Goal: Communication & Community: Answer question/provide support

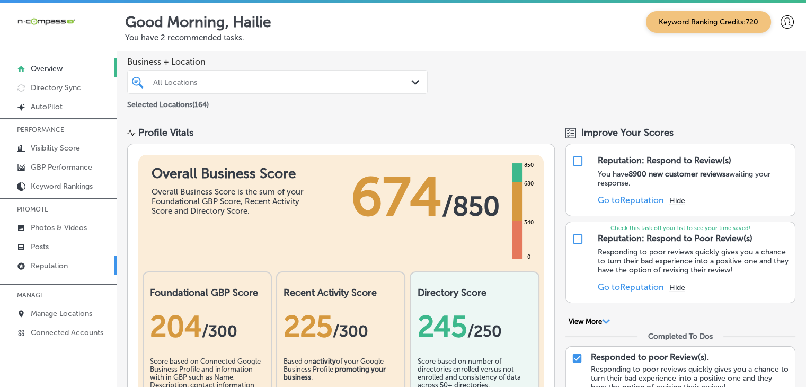
click at [47, 265] on p "Reputation" at bounding box center [49, 265] width 37 height 9
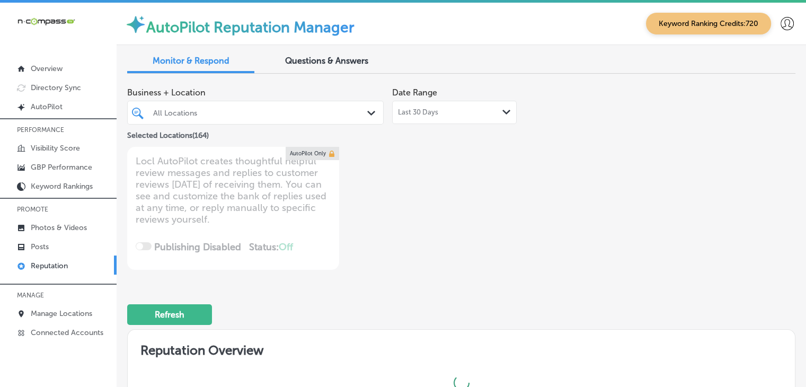
click at [425, 111] on span "Last 30 Days" at bounding box center [418, 112] width 40 height 8
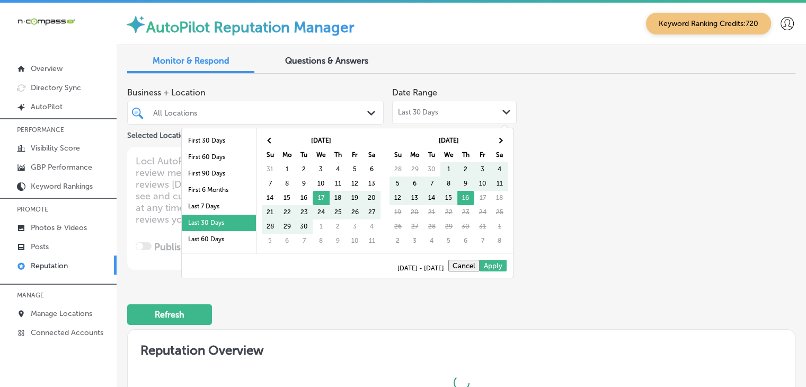
click at [202, 208] on li "Last 7 Days" at bounding box center [219, 206] width 74 height 16
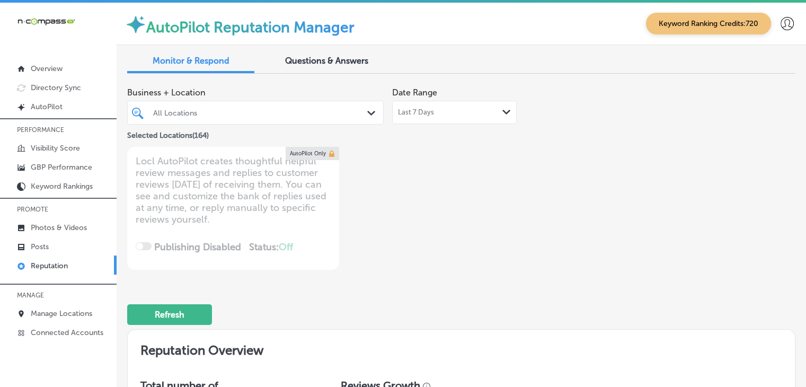
click at [223, 126] on div "Selected Locations ( 164 )" at bounding box center [255, 133] width 257 height 17
click at [236, 115] on div "All Locations" at bounding box center [260, 112] width 215 height 9
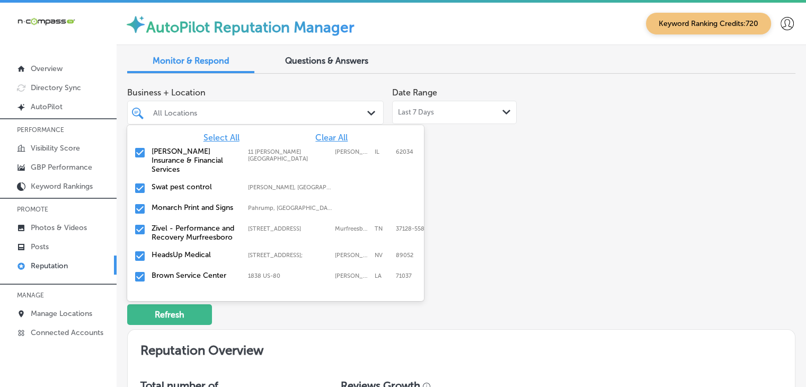
click at [342, 114] on div "All Locations" at bounding box center [260, 112] width 215 height 9
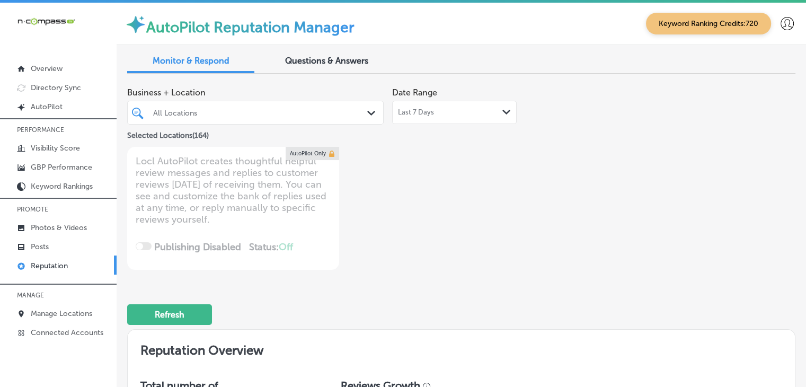
click at [422, 115] on span "Last 7 Days" at bounding box center [416, 112] width 36 height 8
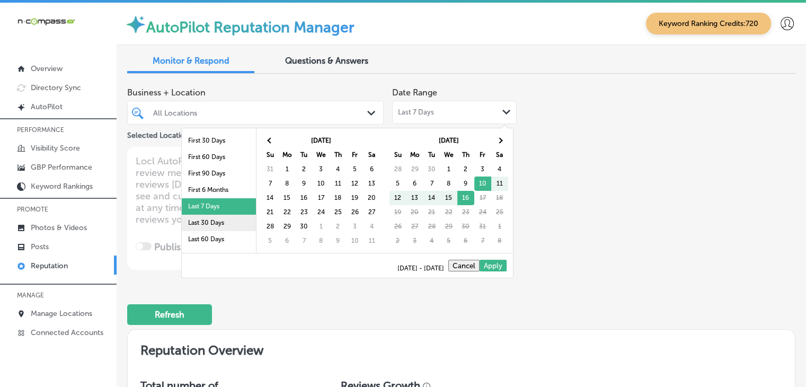
click at [215, 217] on li "Last 30 Days" at bounding box center [219, 223] width 74 height 16
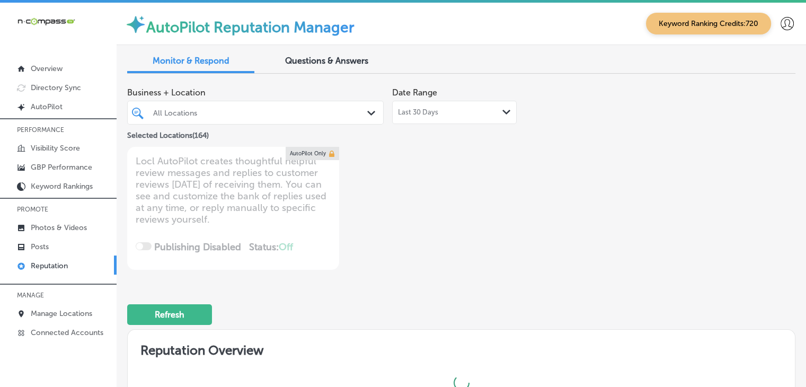
click at [240, 101] on div "All Locations Path Created with Sketch." at bounding box center [255, 113] width 257 height 24
click at [246, 115] on div "All Locations" at bounding box center [260, 112] width 215 height 9
click at [310, 114] on div "All Locations" at bounding box center [260, 112] width 215 height 9
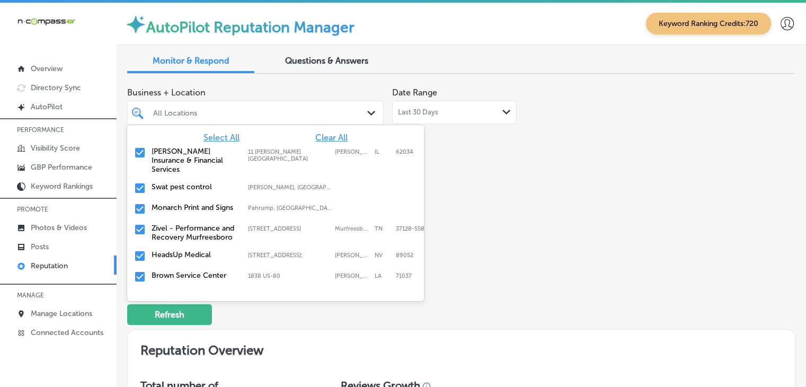
click at [330, 133] on span "Clear All" at bounding box center [331, 138] width 32 height 10
type textarea "x"
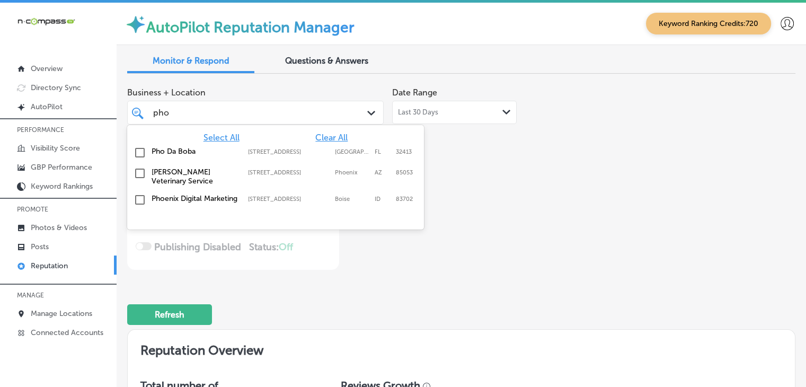
type input "pho"
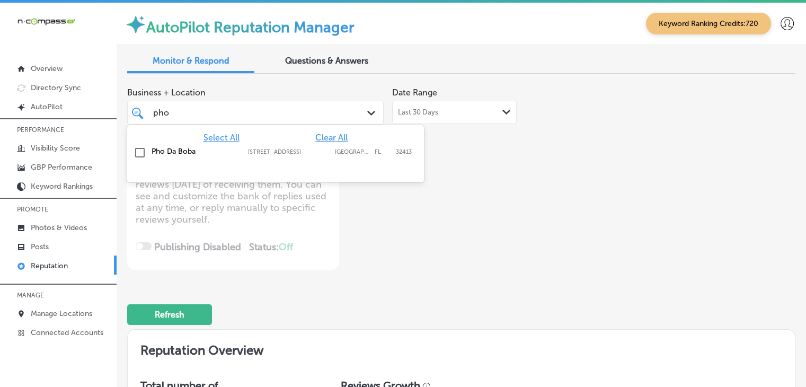
click at [331, 147] on div "Pho Da Boba [STREET_ADDRESS][GEOGRAPHIC_DATA][STREET_ADDRESS]" at bounding box center [259, 151] width 215 height 9
click at [363, 57] on span "Questions & Answers" at bounding box center [326, 61] width 83 height 10
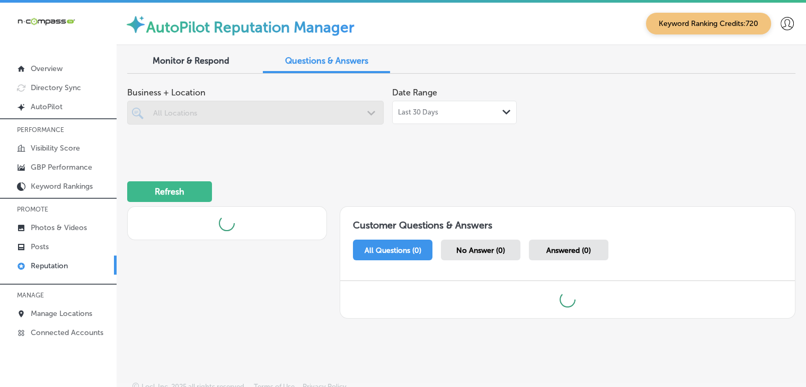
click at [225, 62] on span "Monitor & Respond" at bounding box center [191, 61] width 77 height 10
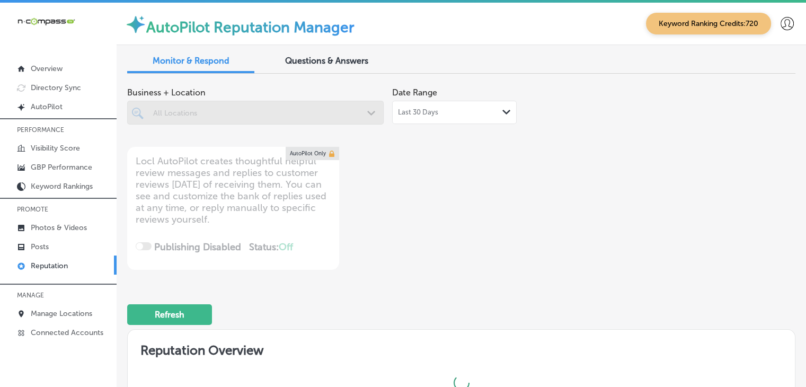
drag, startPoint x: 251, startPoint y: 117, endPoint x: 354, endPoint y: 108, distance: 103.2
click at [251, 116] on div at bounding box center [255, 113] width 257 height 24
click at [433, 107] on div "Last 30 Days Path Created with Sketch." at bounding box center [454, 112] width 125 height 23
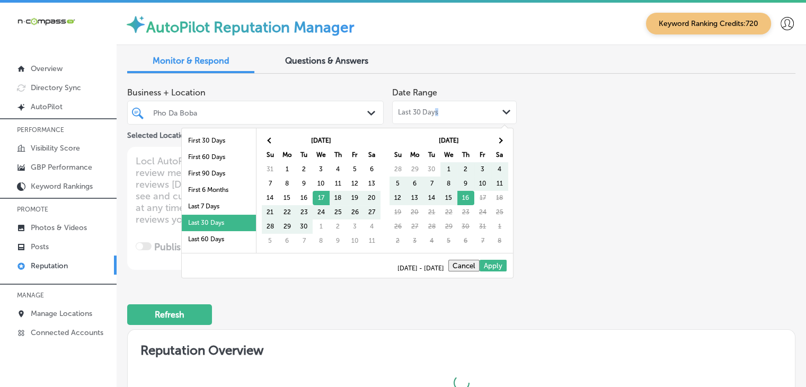
click at [261, 105] on div at bounding box center [245, 112] width 186 height 14
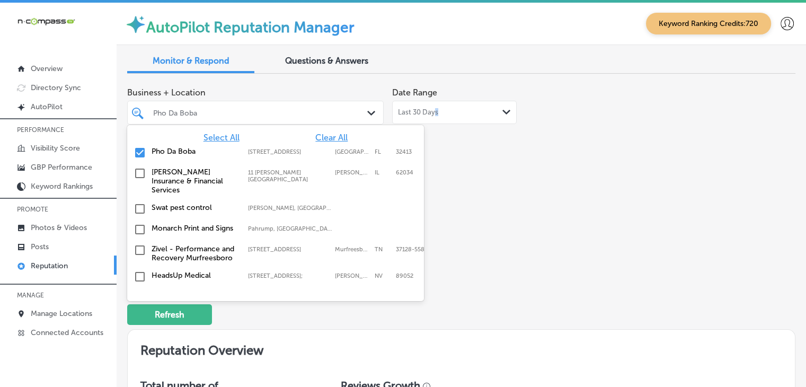
type textarea "x"
click at [345, 101] on div "Pho Da Boba Path Created with Sketch." at bounding box center [255, 113] width 257 height 24
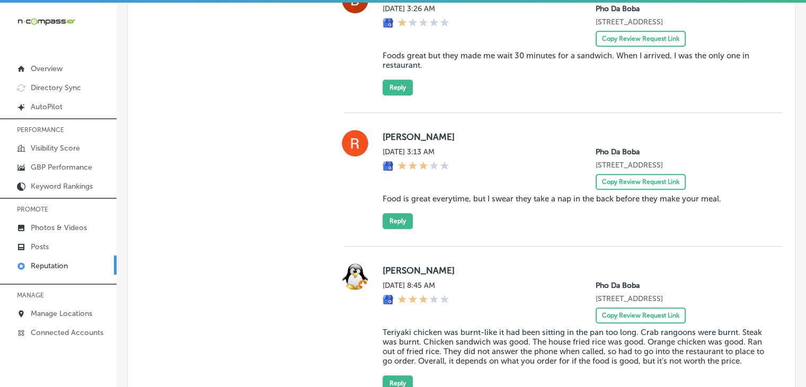
scroll to position [742, 0]
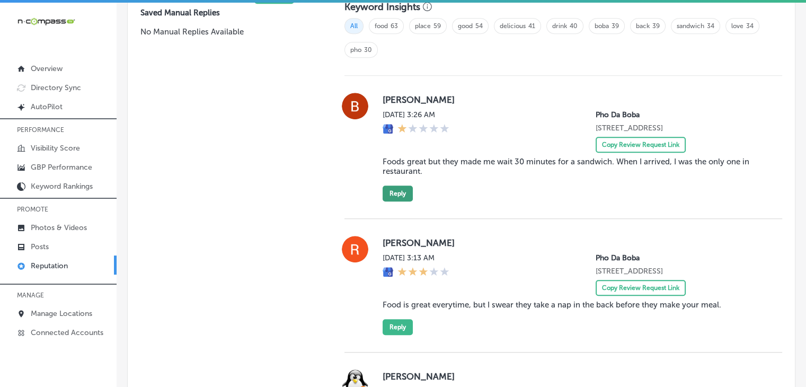
click at [401, 195] on button "Reply" at bounding box center [398, 194] width 30 height 16
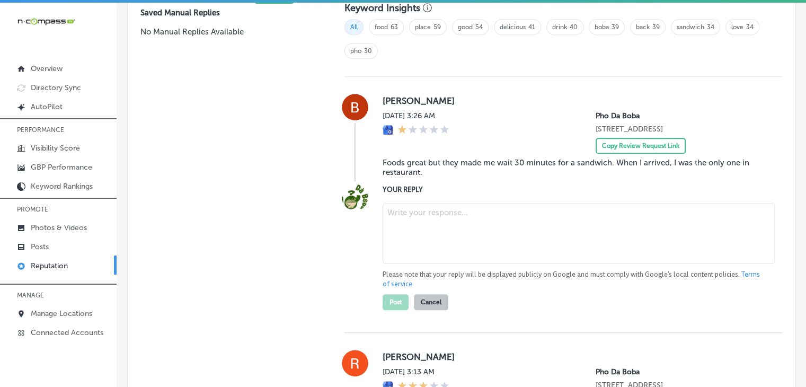
click at [411, 236] on textarea at bounding box center [579, 233] width 392 height 60
paste textarea "Hi [PERSON_NAME], thank you for your feedback. We’re glad to hear that you enjo…"
type textarea "Hi [PERSON_NAME], thank you for your feedback. We’re glad to hear that you enjo…"
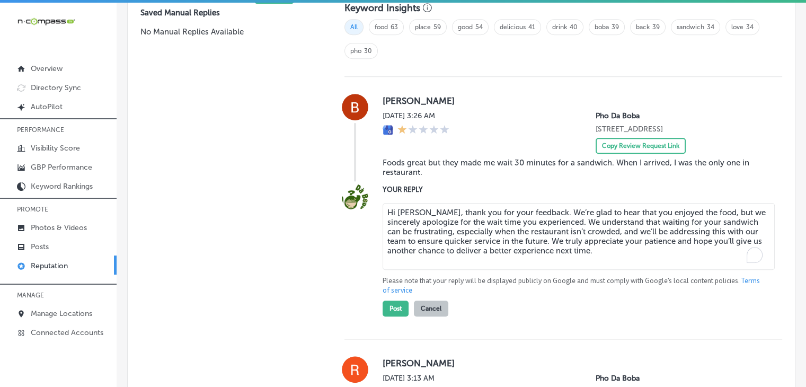
type textarea "x"
type textarea "Hi [PERSON_NAME], thank you for your feedback. We’re glad to hear that you enjo…"
click at [389, 316] on button "Post" at bounding box center [396, 309] width 26 height 16
type textarea "x"
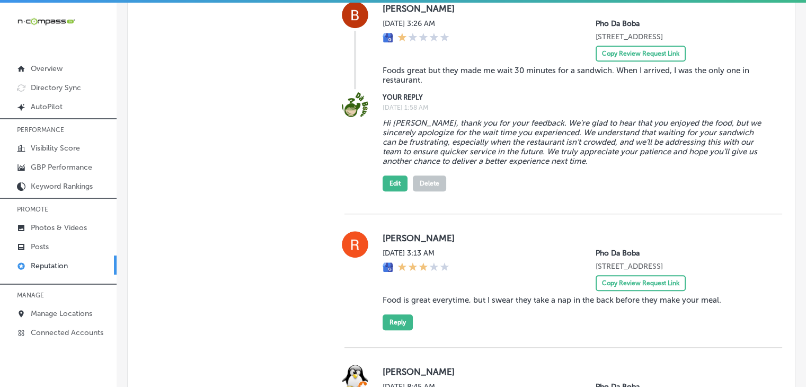
scroll to position [847, 0]
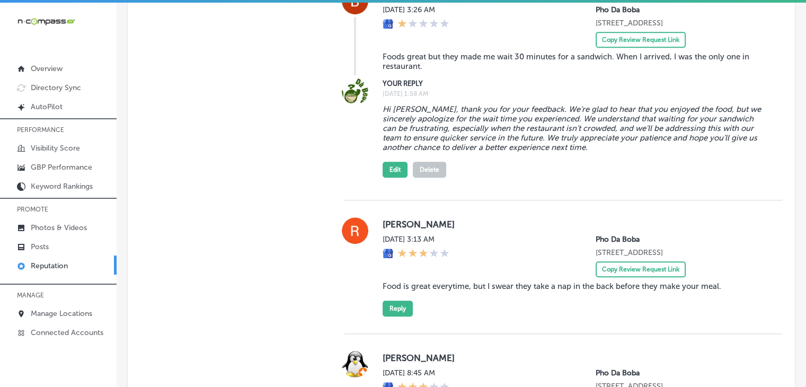
click at [409, 316] on div "[PERSON_NAME] [DATE] 3:13 AM Pho [GEOGRAPHIC_DATA][STREET_ADDRESS] Copy Review …" at bounding box center [574, 266] width 383 height 99
click at [411, 316] on div "[PERSON_NAME] [DATE] 3:13 AM Pho [GEOGRAPHIC_DATA][STREET_ADDRESS] Copy Review …" at bounding box center [574, 266] width 383 height 99
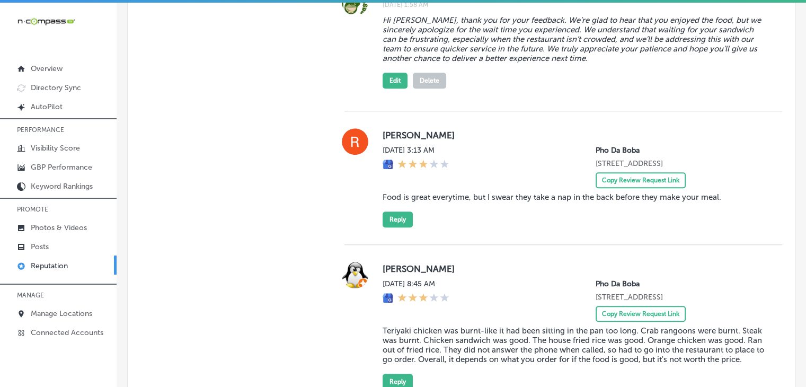
scroll to position [953, 0]
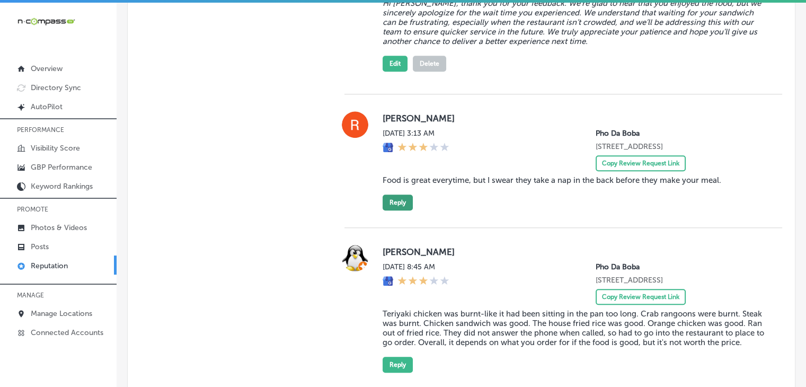
click at [386, 210] on button "Reply" at bounding box center [398, 203] width 30 height 16
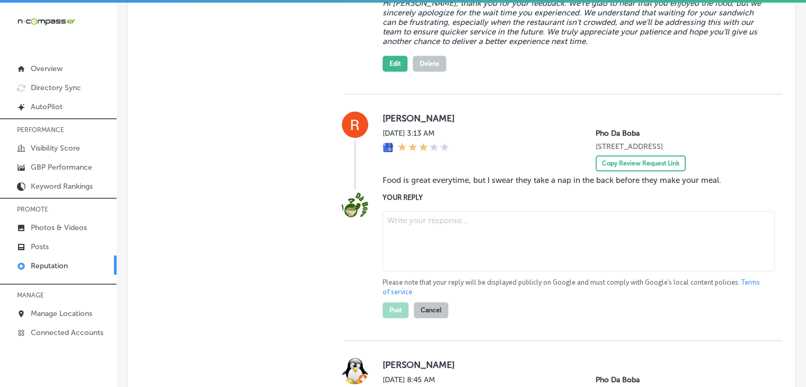
click at [422, 252] on textarea at bounding box center [579, 241] width 392 height 60
paste textarea "Hi [PERSON_NAME], thank you for your kind words about the food! We’re sorry for…"
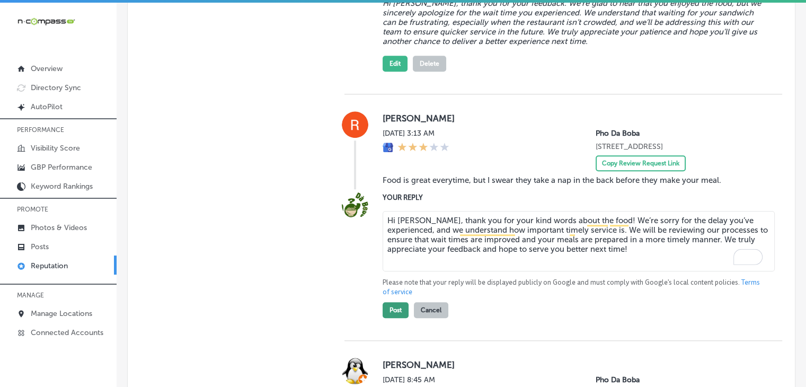
type textarea "Hi [PERSON_NAME], thank you for your kind words about the food! We’re sorry for…"
drag, startPoint x: 403, startPoint y: 325, endPoint x: 376, endPoint y: 321, distance: 27.4
click at [403, 318] on button "Post" at bounding box center [396, 310] width 26 height 16
type textarea "x"
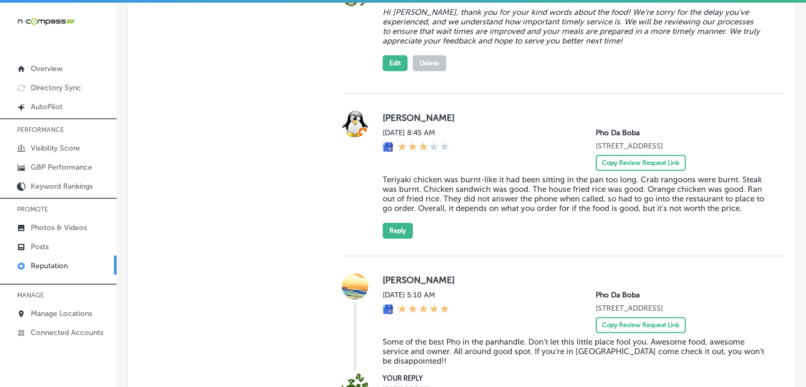
scroll to position [1165, 0]
click at [401, 237] on button "Reply" at bounding box center [398, 230] width 30 height 16
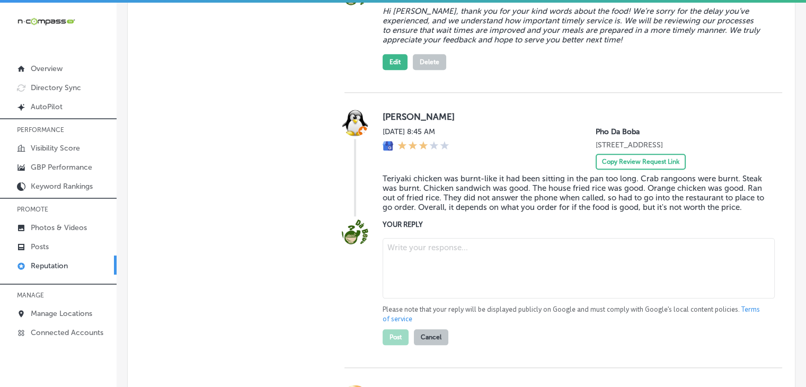
click at [429, 290] on textarea at bounding box center [579, 268] width 392 height 60
paste textarea "Hi [PERSON_NAME], thank you for sharing your experience with us. We’re truly so…"
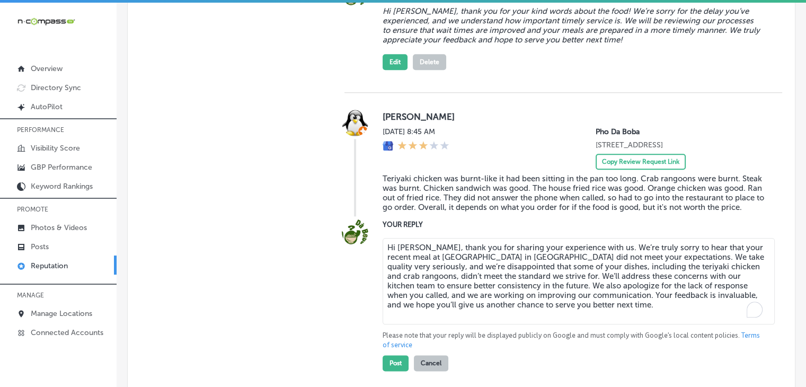
scroll to position [1271, 0]
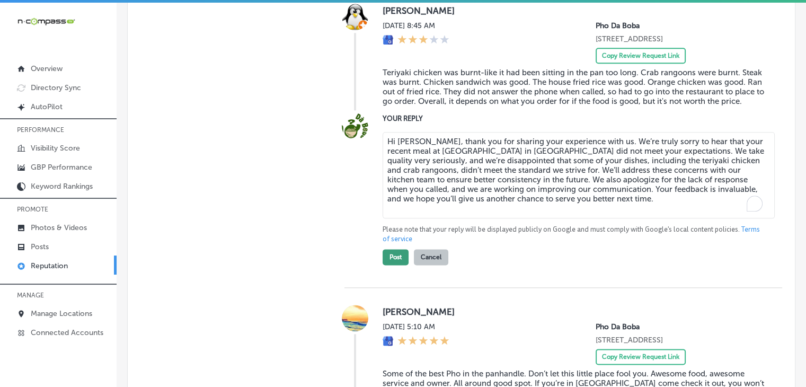
type textarea "Hi [PERSON_NAME], thank you for sharing your experience with us. We’re truly so…"
click at [398, 265] on button "Post" at bounding box center [396, 257] width 26 height 16
type textarea "x"
